Goal: Find specific page/section: Find specific page/section

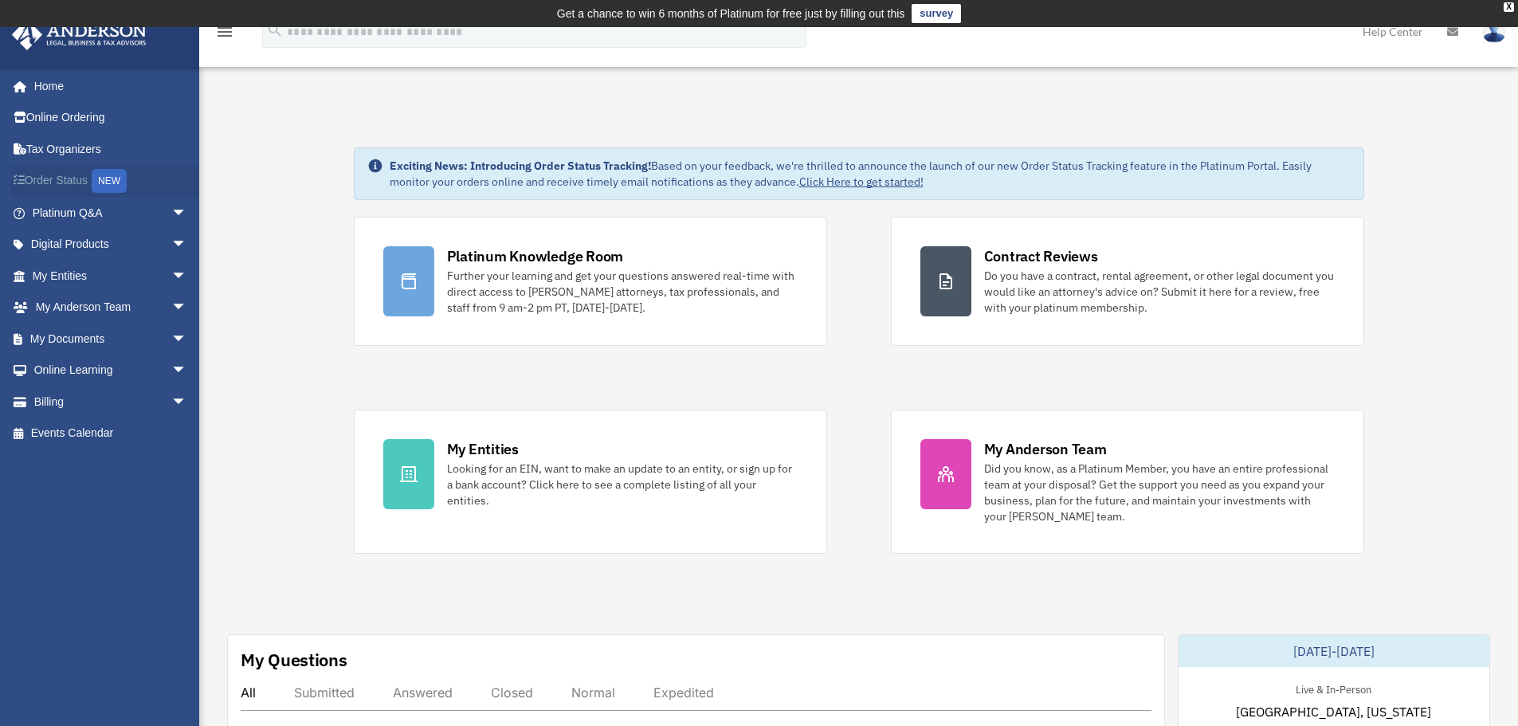
click at [112, 179] on div "NEW" at bounding box center [109, 181] width 35 height 24
click at [79, 337] on link "My Documents arrow_drop_down" at bounding box center [111, 339] width 200 height 32
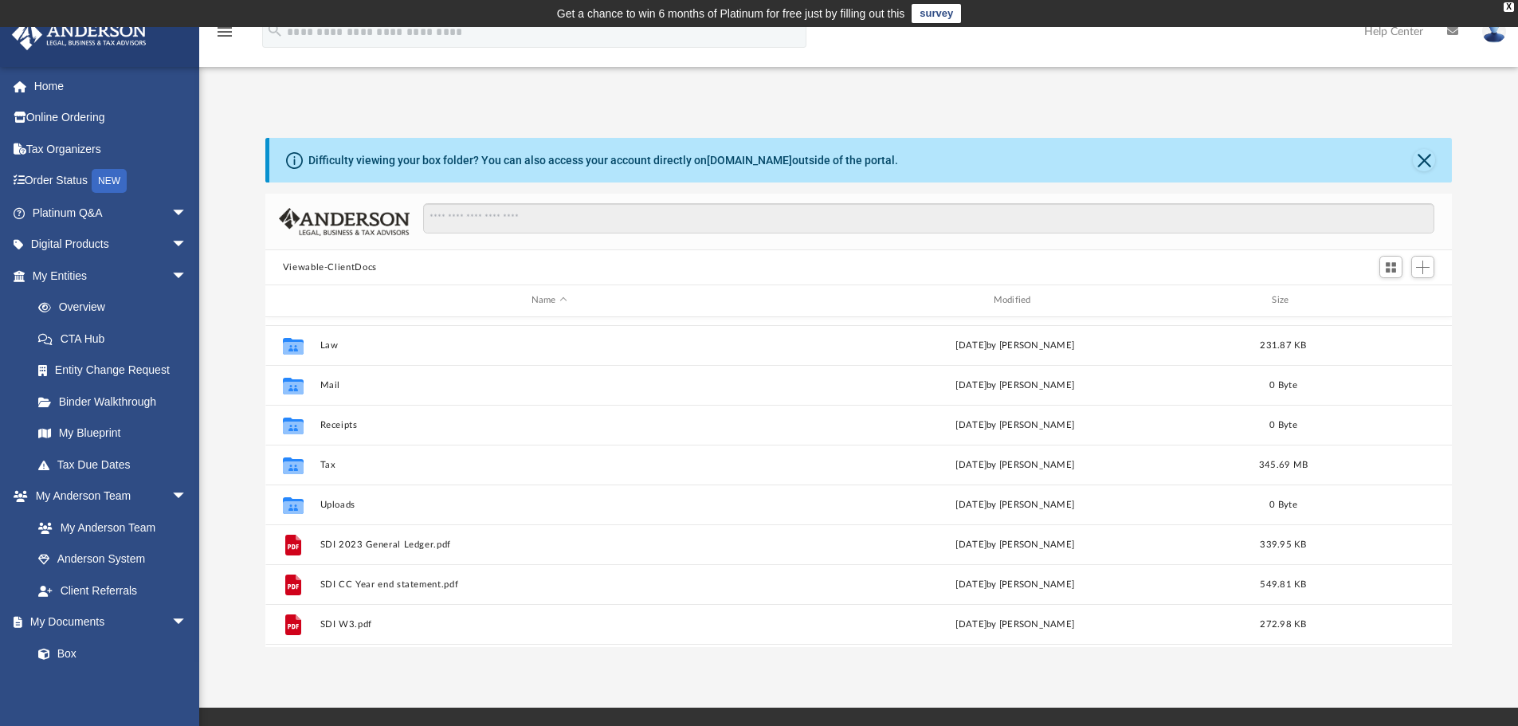
scroll to position [69, 0]
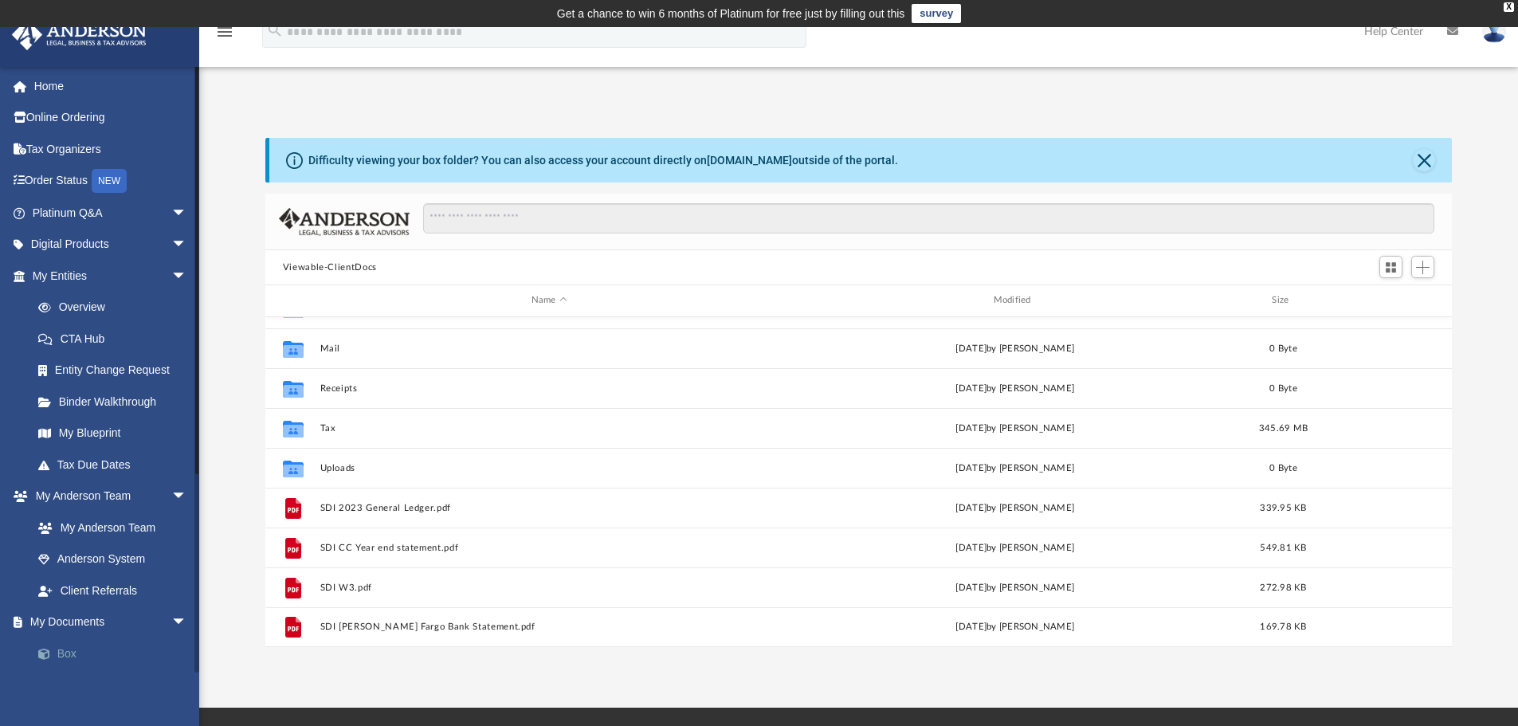
click at [65, 653] on link "Box" at bounding box center [116, 654] width 189 height 32
click at [64, 653] on link "Box" at bounding box center [116, 654] width 189 height 32
click at [67, 653] on link "Box" at bounding box center [116, 654] width 189 height 32
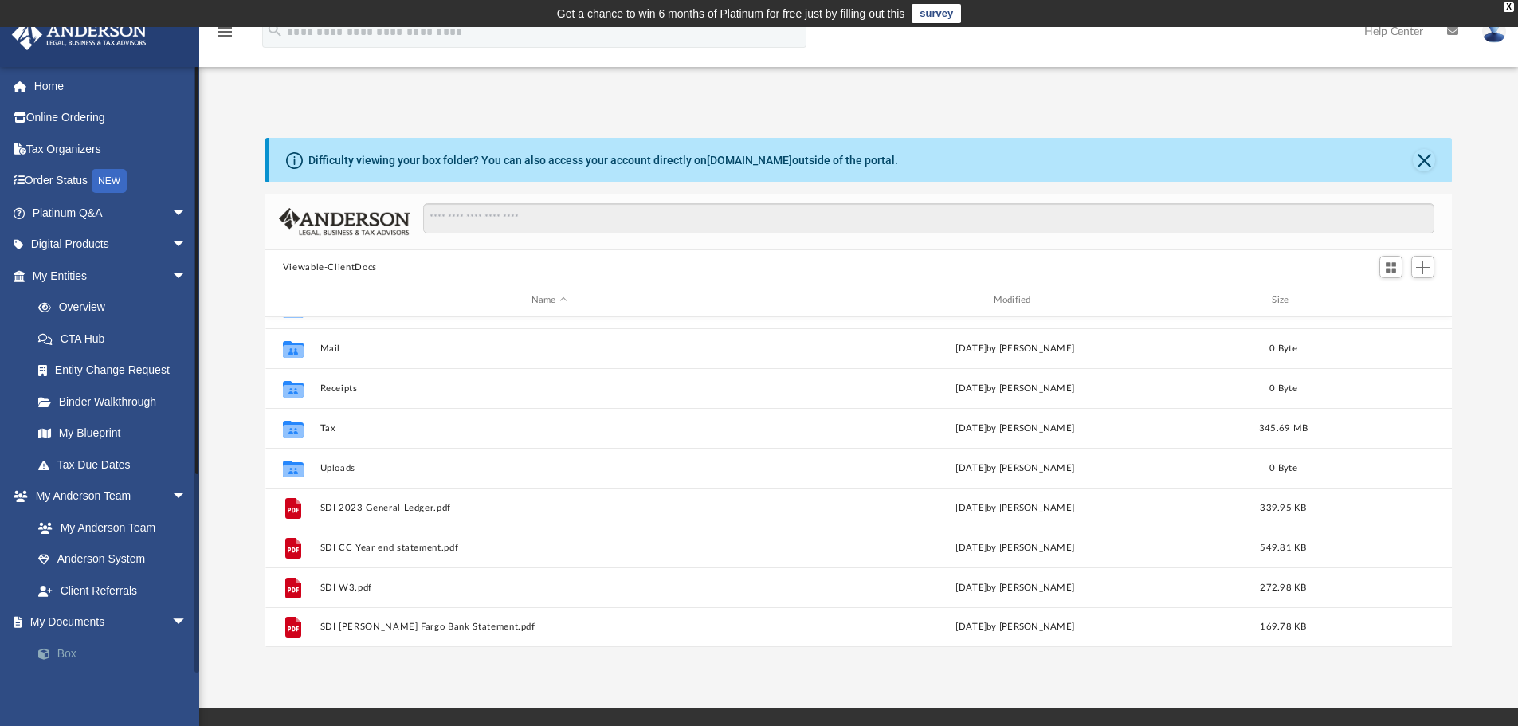
click at [47, 651] on span at bounding box center [52, 654] width 10 height 11
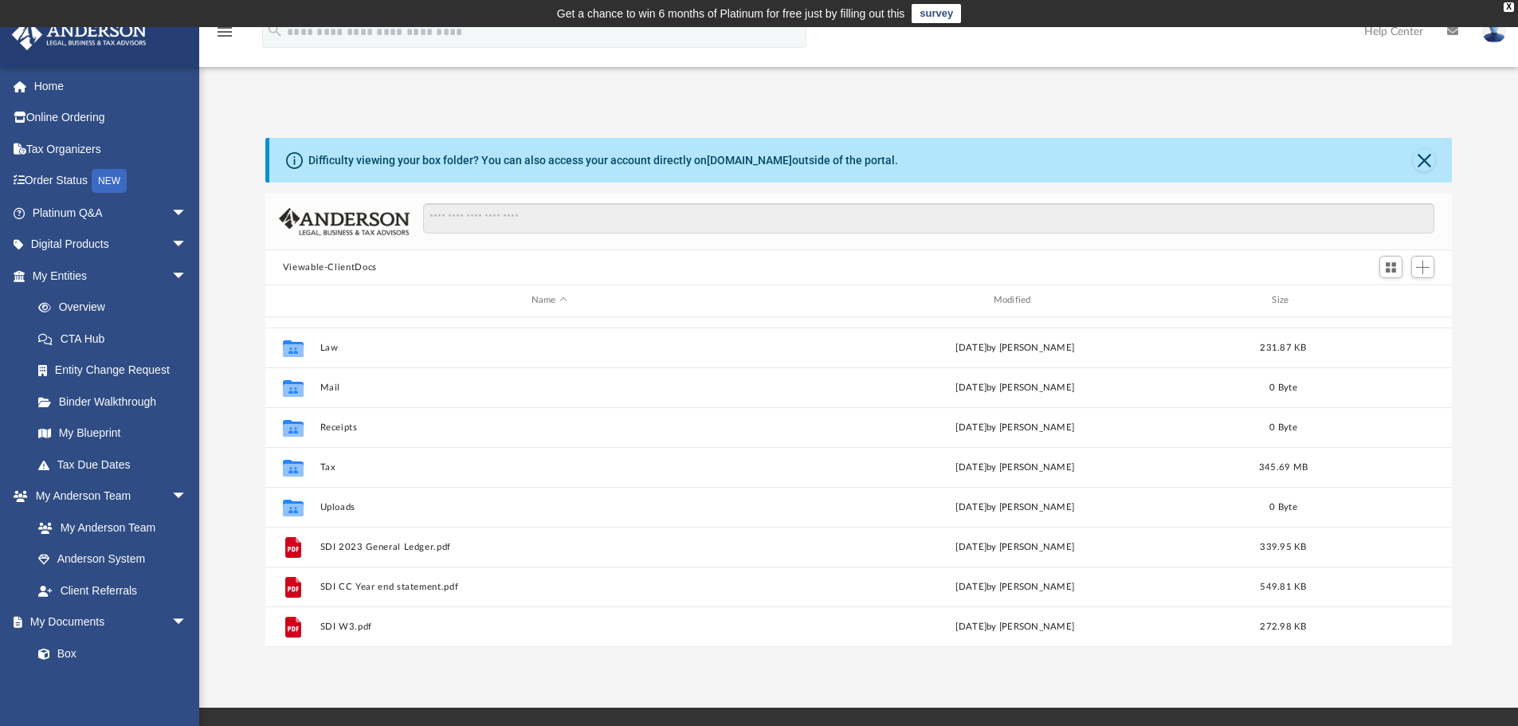
scroll to position [0, 0]
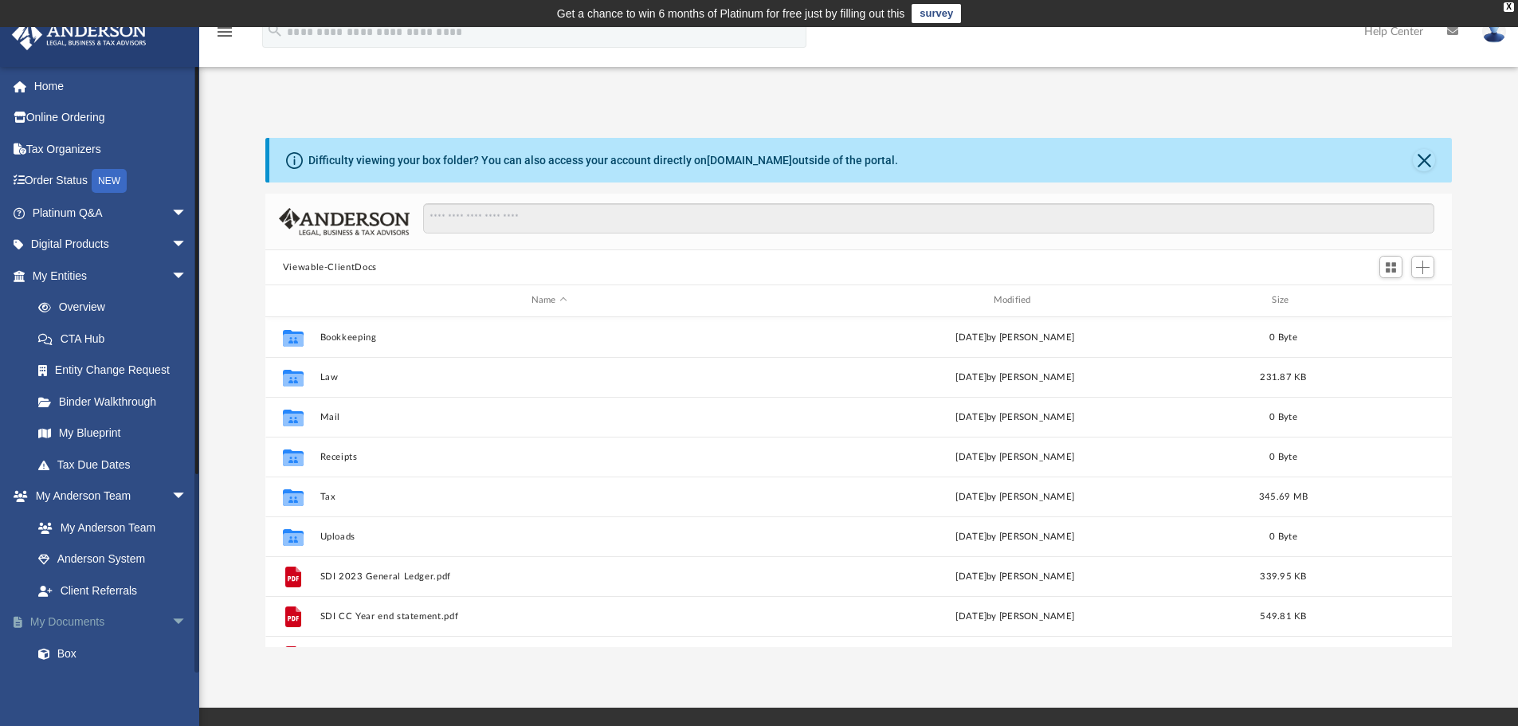
click at [171, 620] on span "arrow_drop_down" at bounding box center [187, 622] width 32 height 33
click at [99, 618] on link "My Documents arrow_drop_up" at bounding box center [111, 622] width 200 height 32
click at [65, 621] on link "My Documents arrow_drop_up" at bounding box center [111, 622] width 200 height 32
click at [22, 618] on span at bounding box center [26, 622] width 8 height 11
click at [171, 651] on span "arrow_drop_down" at bounding box center [187, 654] width 32 height 33
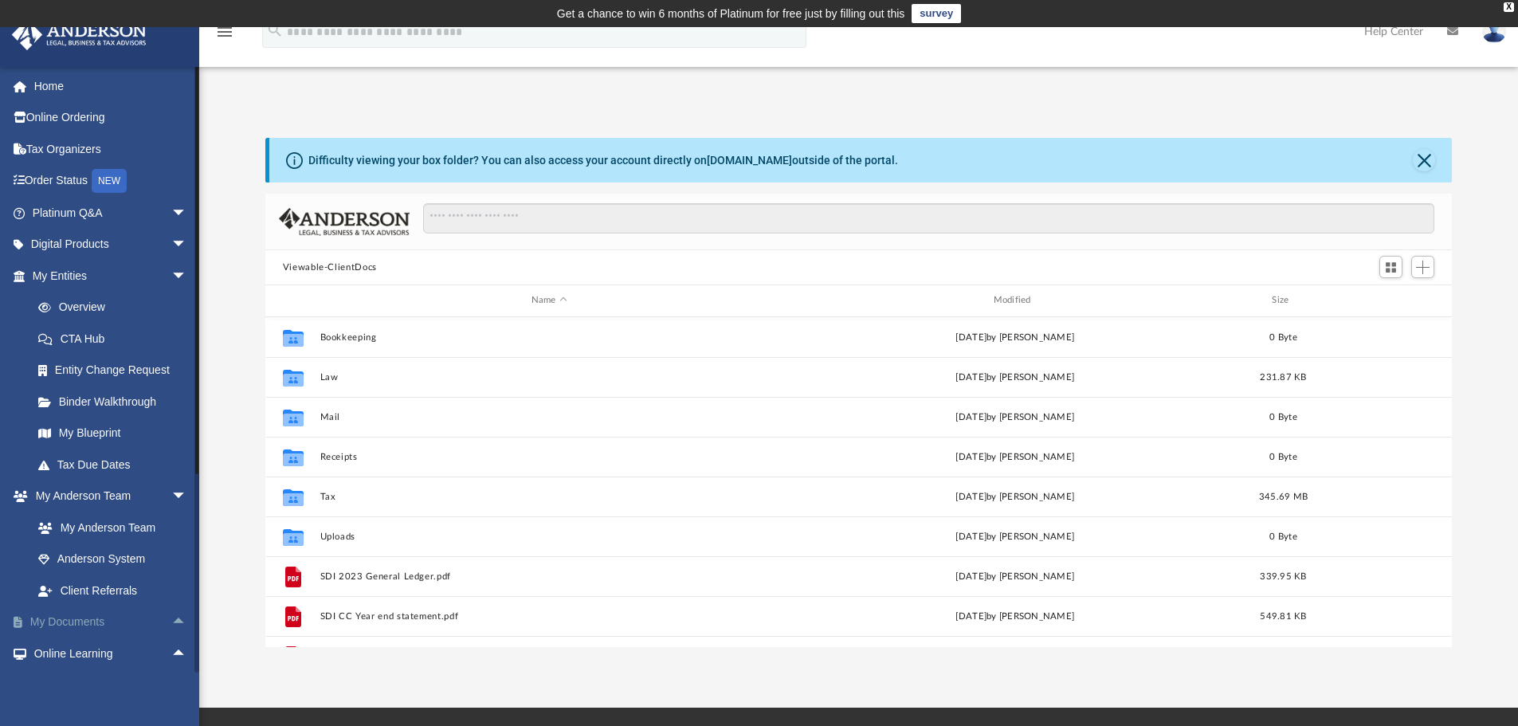
click at [171, 618] on span "arrow_drop_up" at bounding box center [187, 622] width 32 height 33
click at [68, 649] on link "Box" at bounding box center [116, 654] width 189 height 32
click at [60, 653] on link "Box" at bounding box center [116, 654] width 189 height 32
click at [60, 148] on link "Tax Organizers" at bounding box center [111, 149] width 200 height 32
